Goal: Task Accomplishment & Management: Use online tool/utility

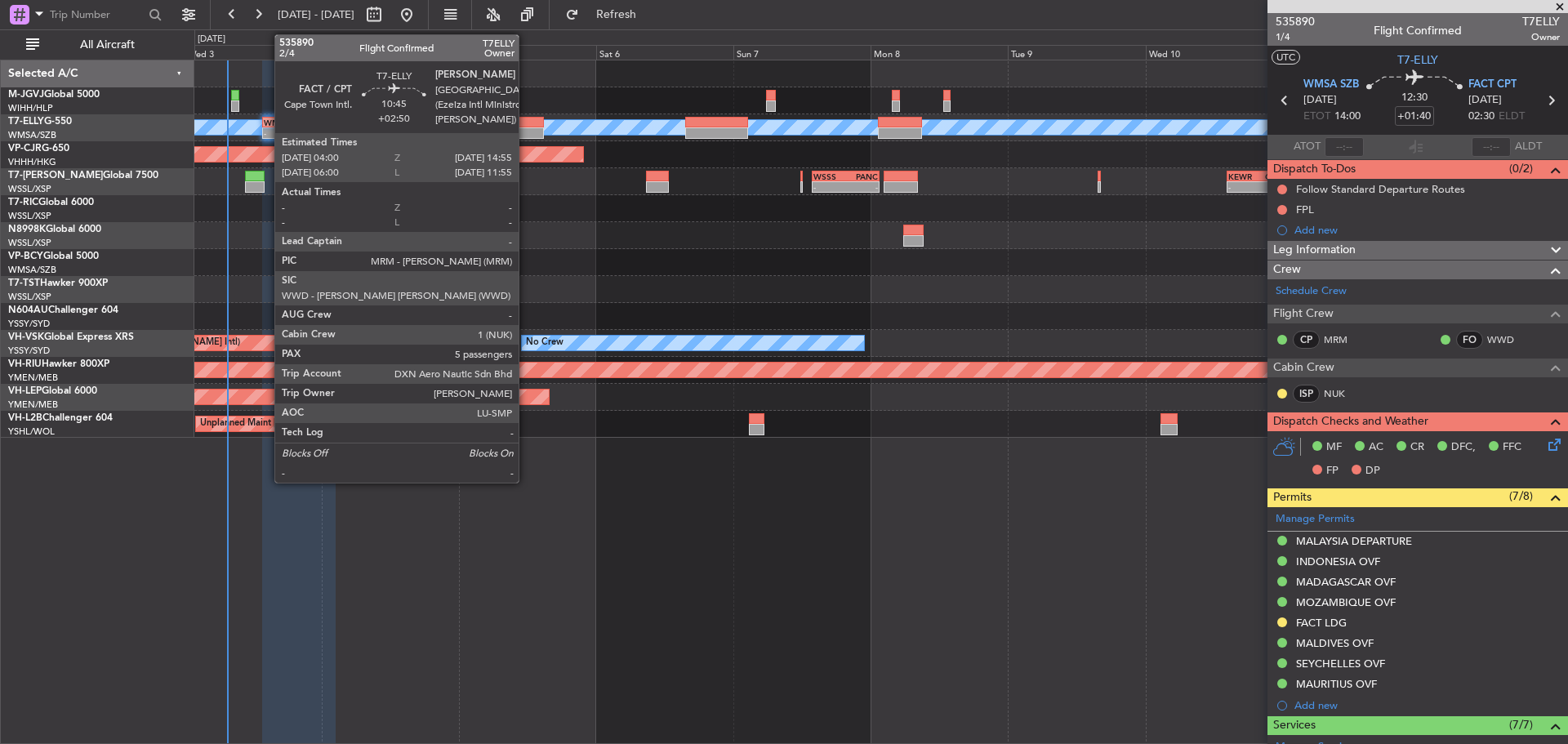
scroll to position [348, 0]
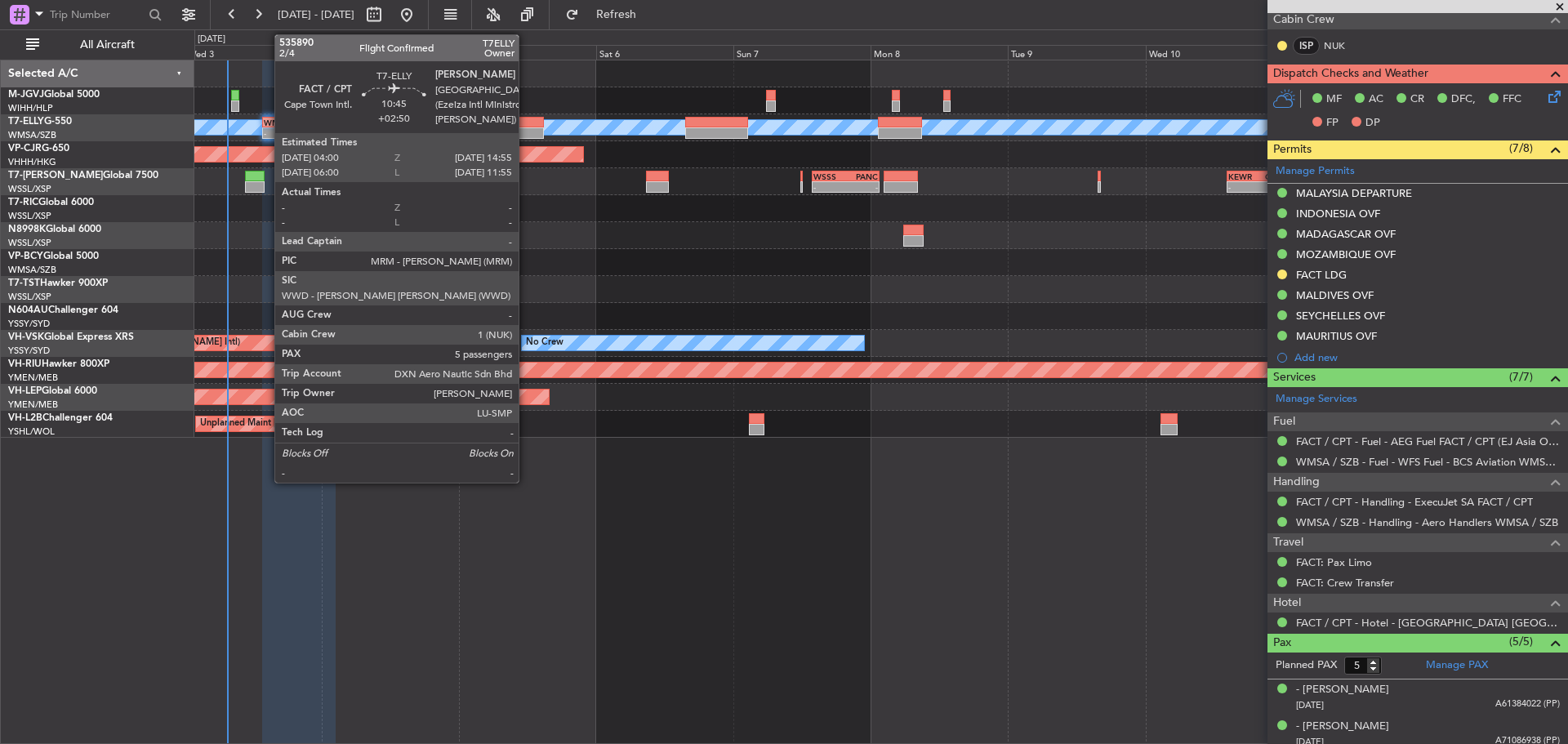
click at [526, 131] on div at bounding box center [512, 133] width 63 height 12
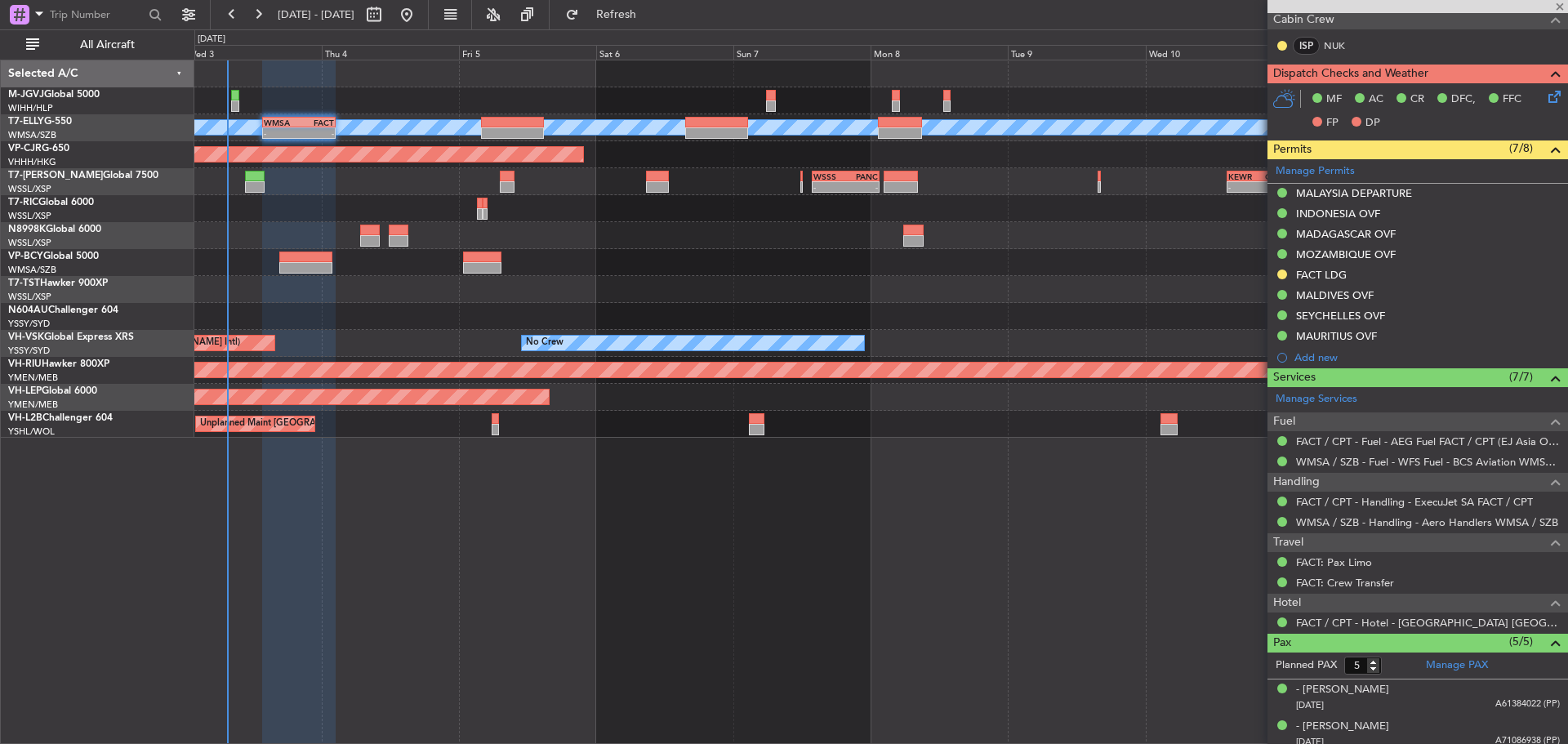
scroll to position [0, 0]
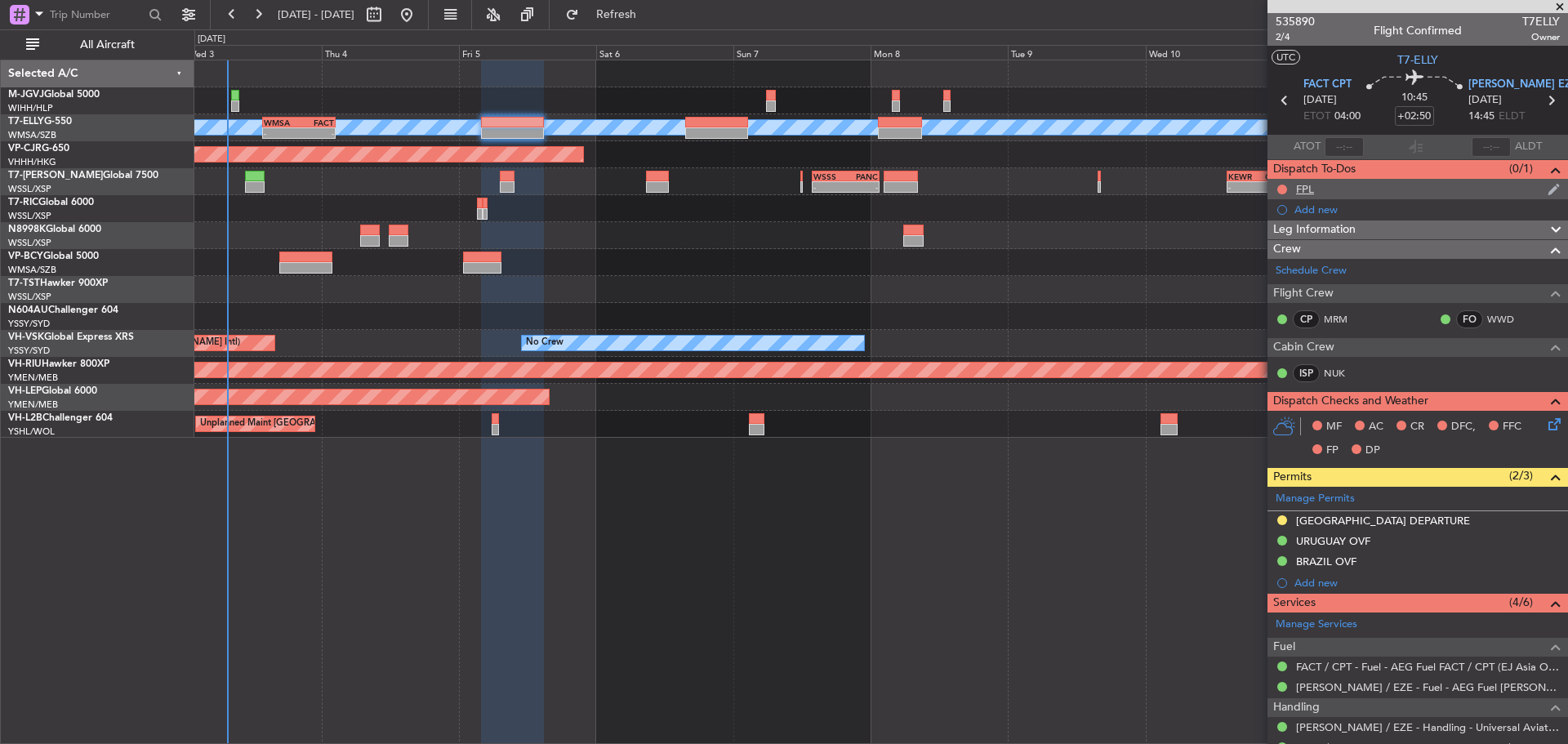
click at [1315, 188] on div "FPL" at bounding box center [1419, 188] width 301 height 20
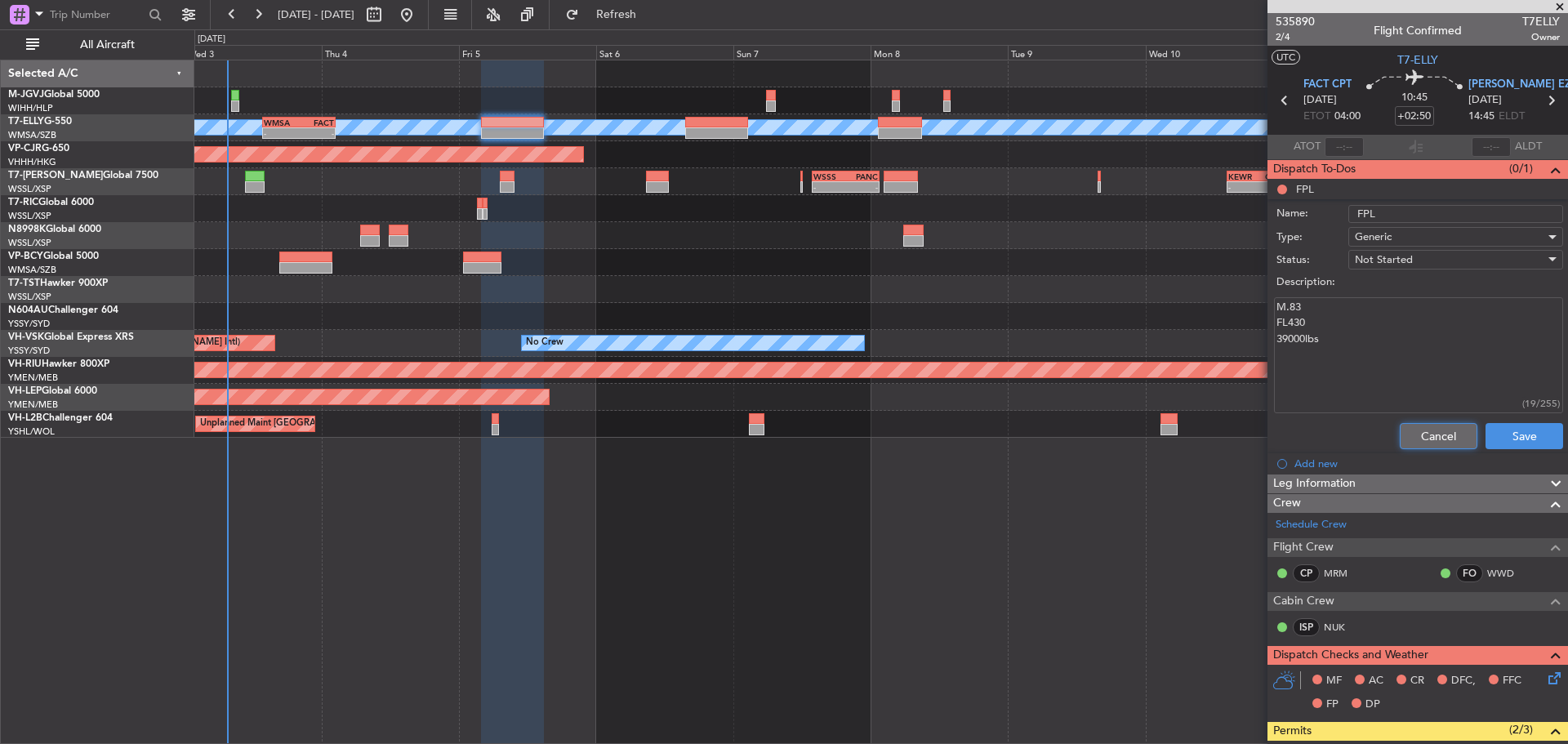
click at [1416, 429] on button "Cancel" at bounding box center [1439, 436] width 78 height 27
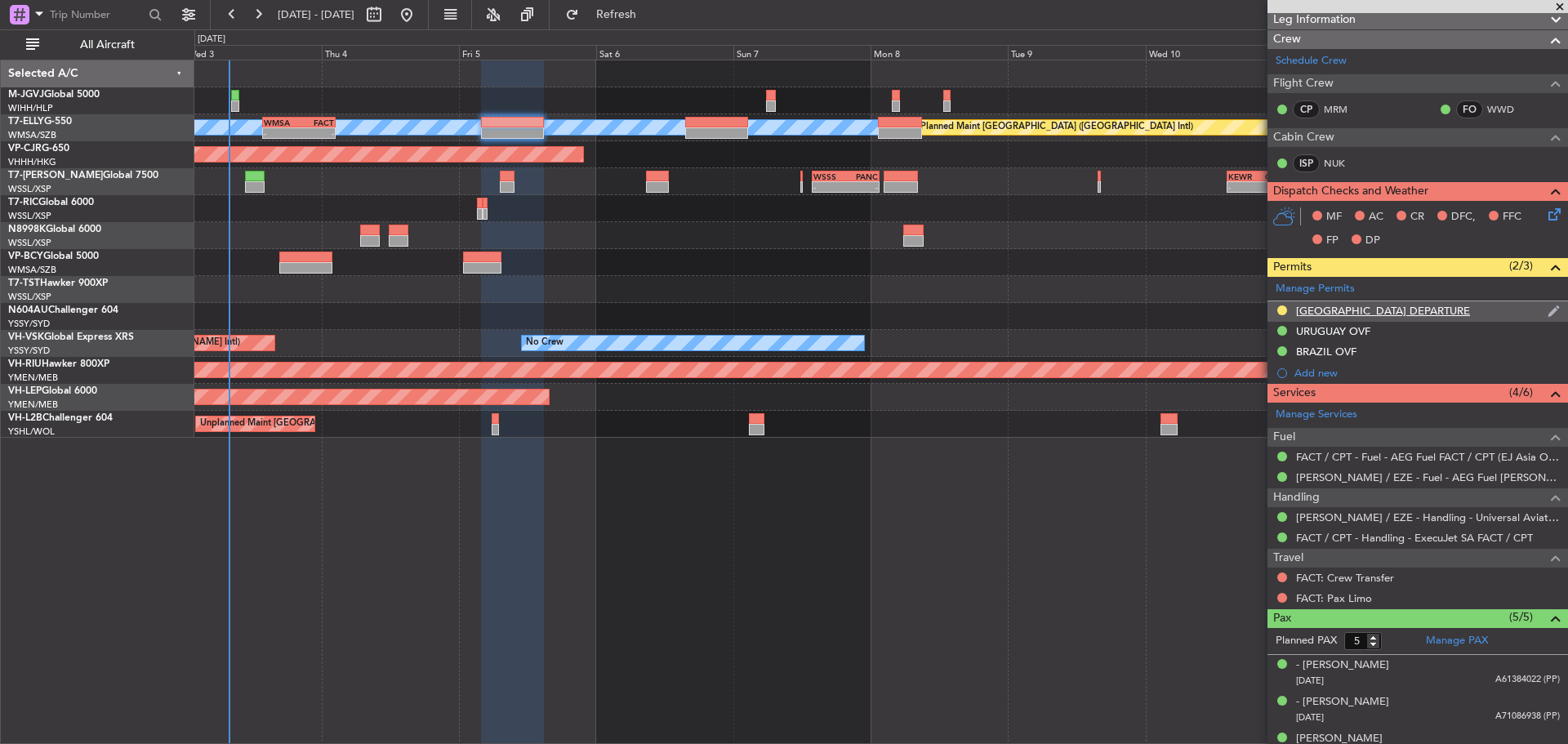
scroll to position [211, 0]
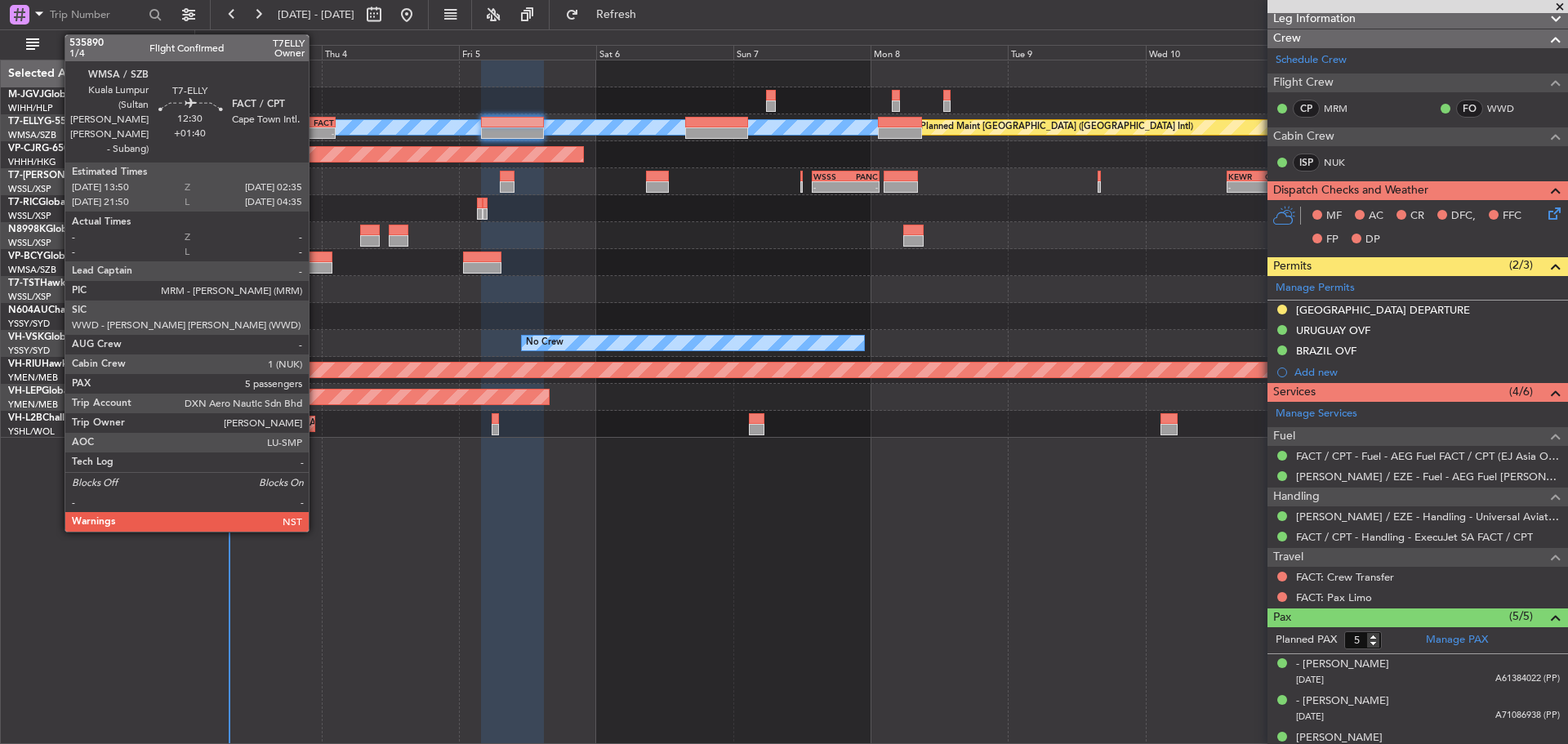
click at [316, 133] on div "-" at bounding box center [317, 133] width 35 height 10
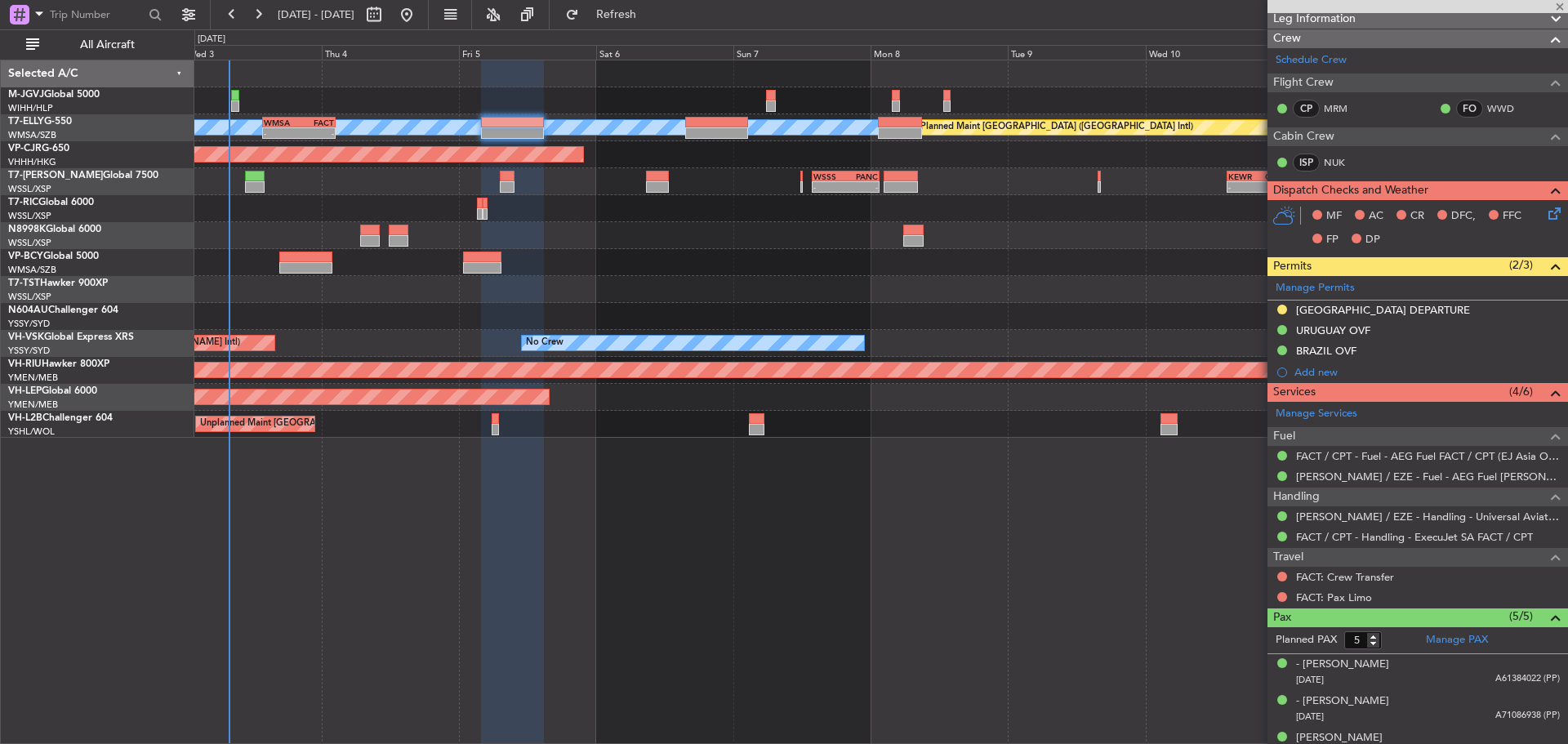
type input "+01:40"
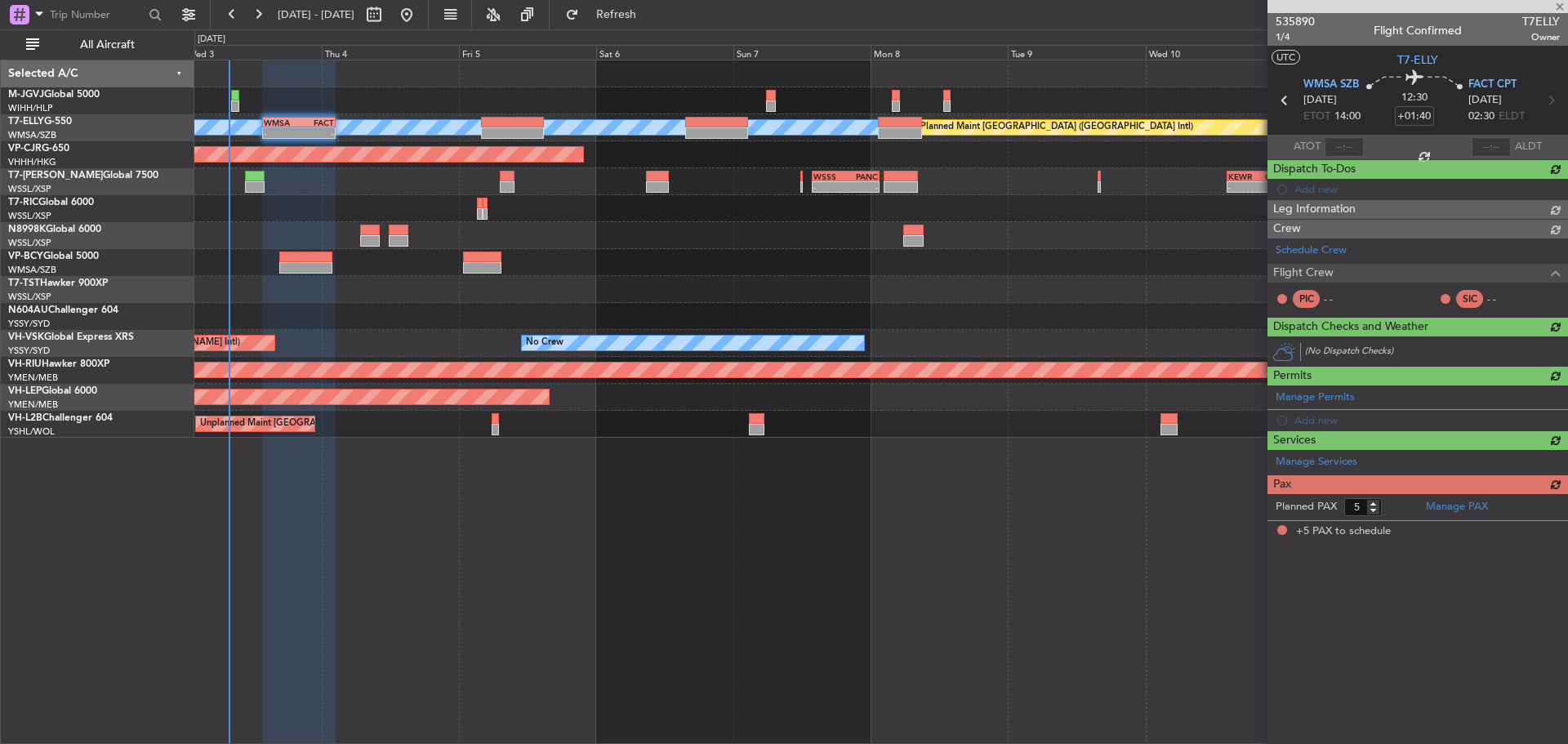
scroll to position [0, 0]
